Goal: Navigation & Orientation: Find specific page/section

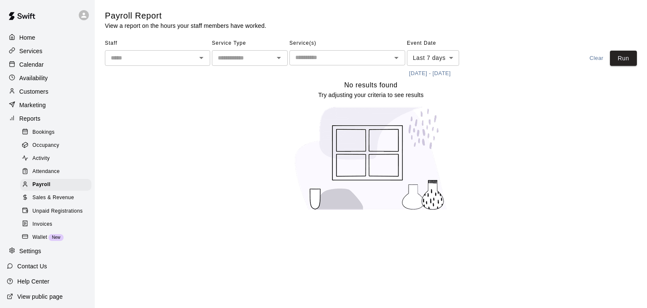
click at [49, 64] on div "Calendar" at bounding box center [47, 64] width 81 height 13
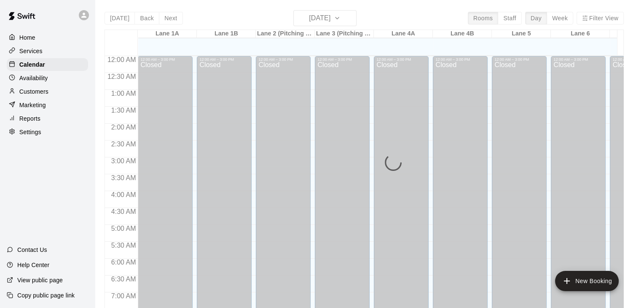
scroll to position [522, 0]
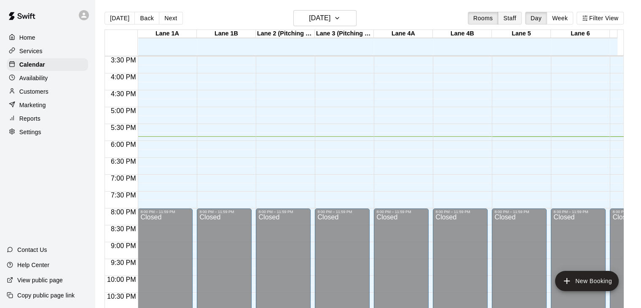
click at [514, 19] on button "Staff" at bounding box center [510, 18] width 24 height 13
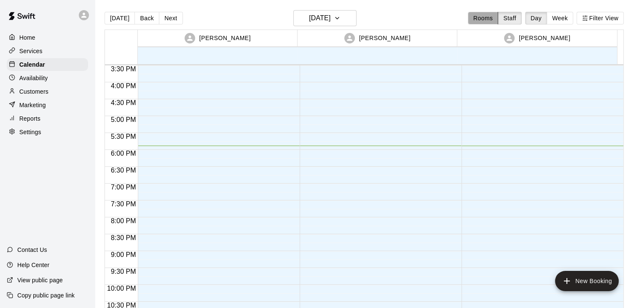
click at [487, 16] on button "Rooms" at bounding box center [483, 18] width 30 height 13
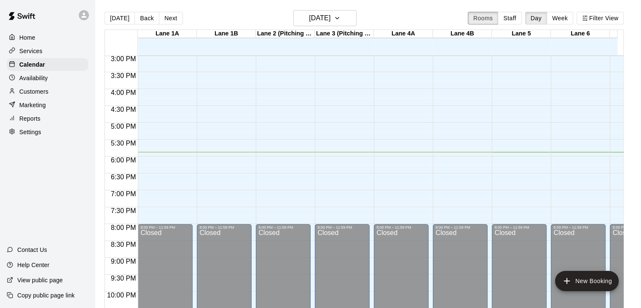
scroll to position [506, 0]
